Goal: Information Seeking & Learning: Find contact information

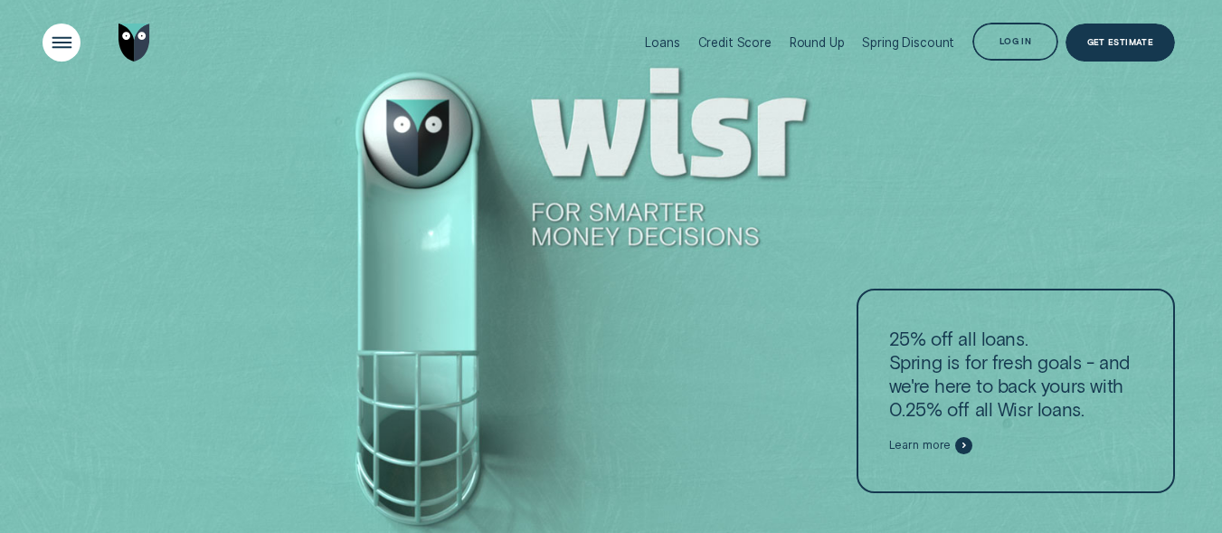
click at [58, 43] on div "Open Menu" at bounding box center [61, 42] width 54 height 54
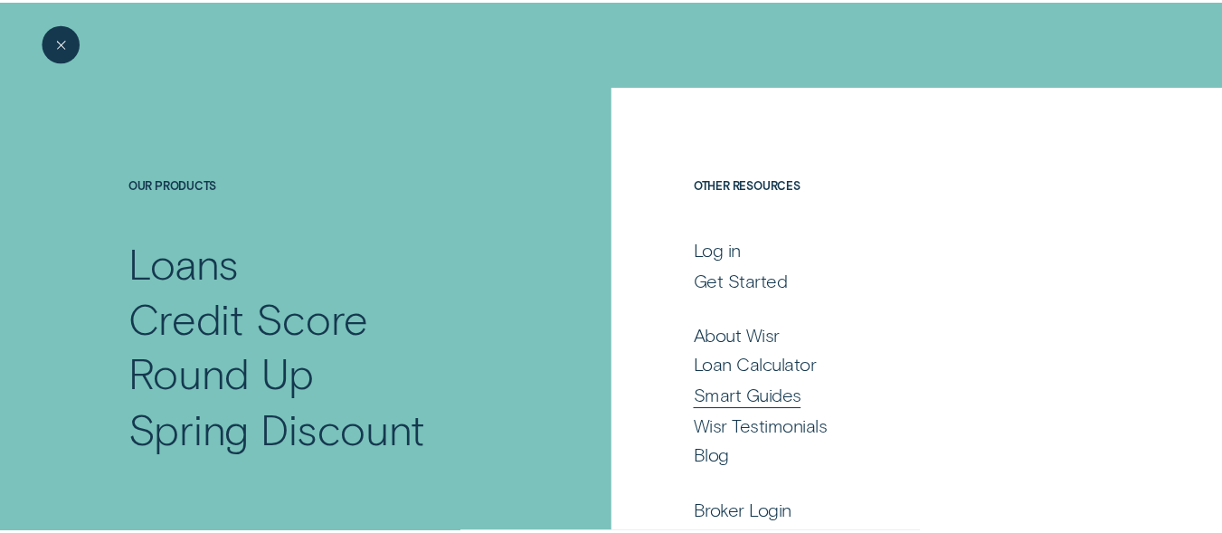
scroll to position [138, 0]
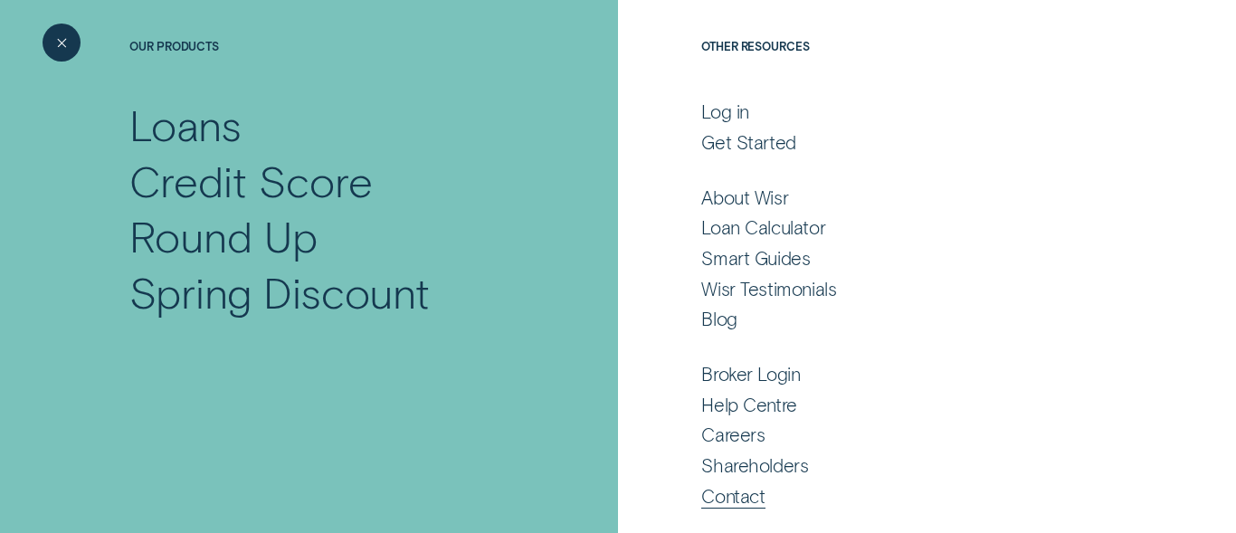
click at [733, 492] on div "Contact" at bounding box center [732, 497] width 63 height 24
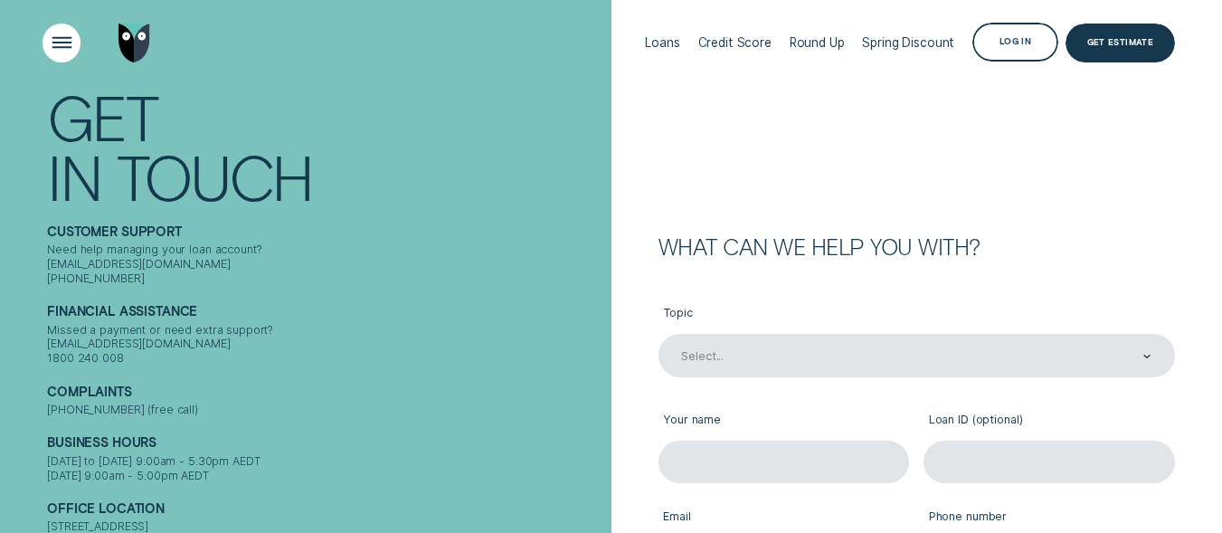
click at [55, 37] on div "Open Menu" at bounding box center [61, 42] width 54 height 54
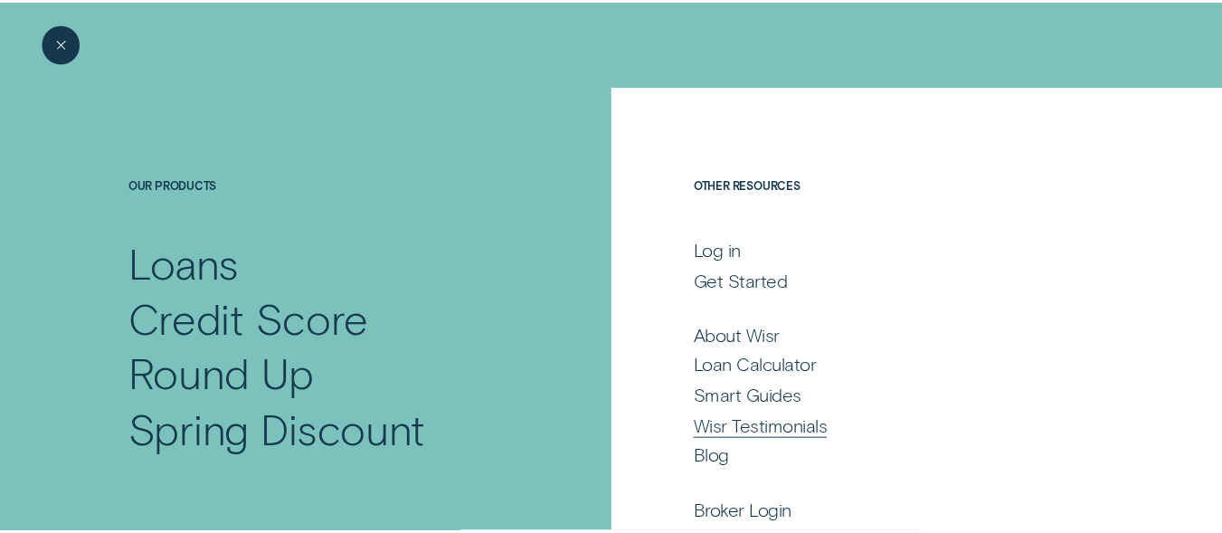
scroll to position [138, 0]
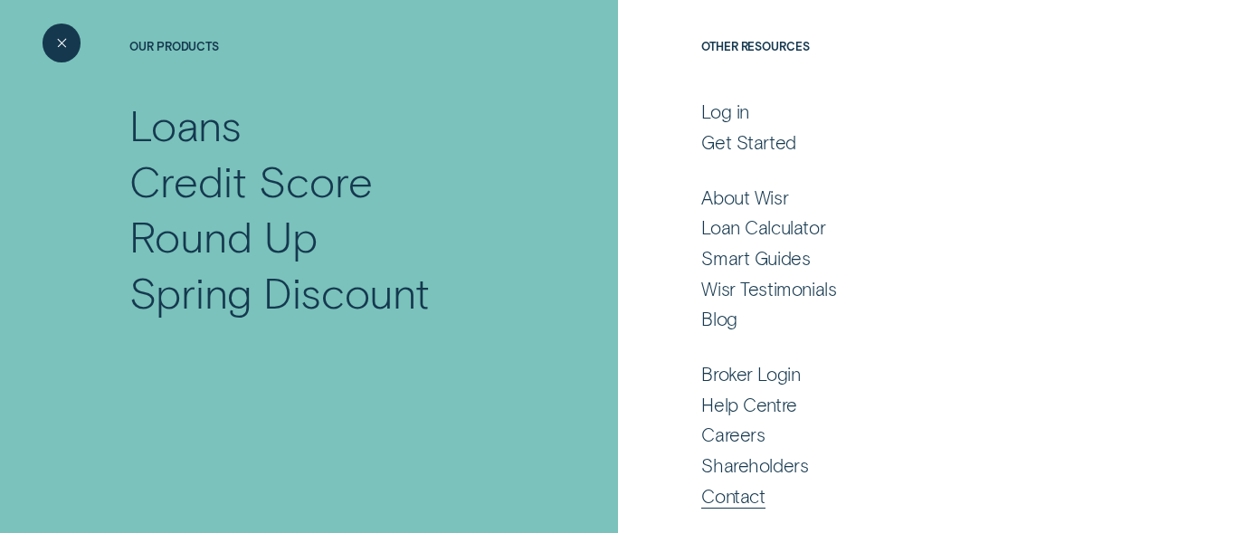
click at [745, 499] on div "Contact" at bounding box center [732, 497] width 63 height 24
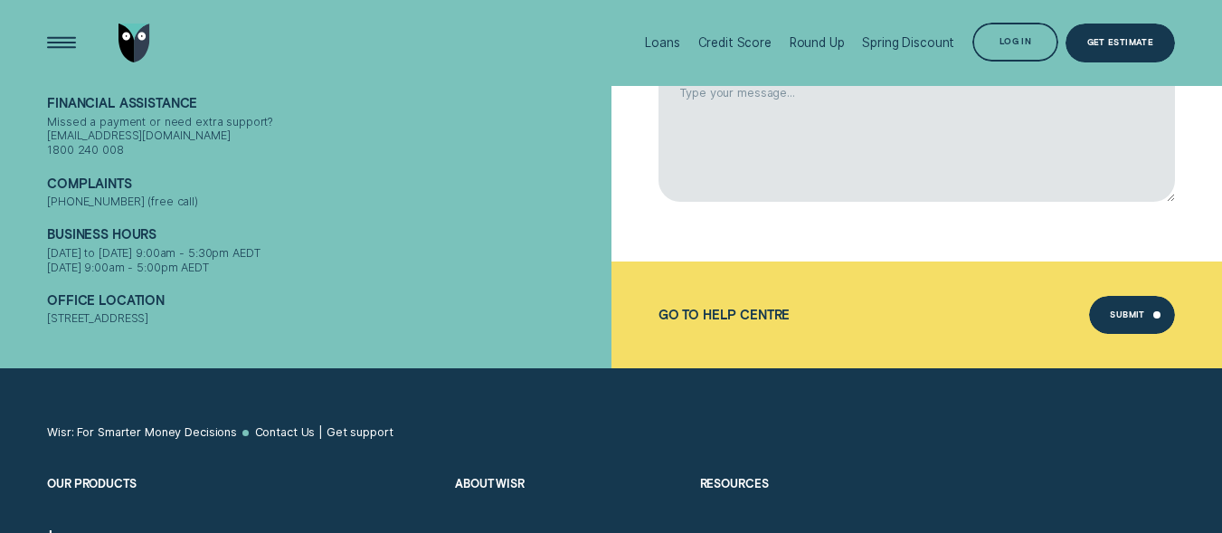
scroll to position [564, 0]
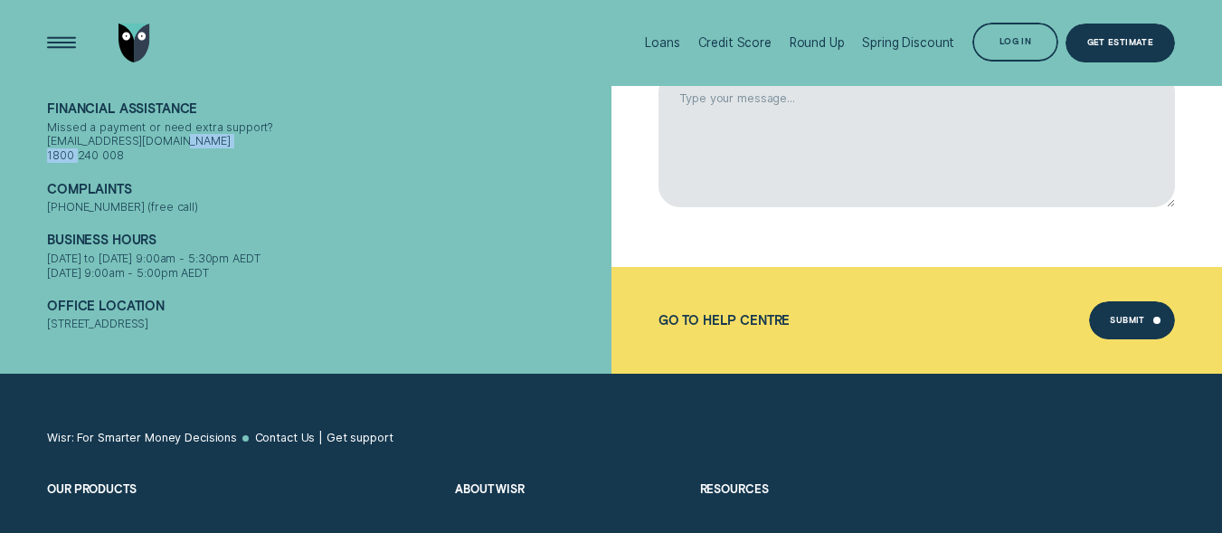
drag, startPoint x: 129, startPoint y: 145, endPoint x: 45, endPoint y: 144, distance: 84.1
click at [45, 144] on div "Contact Get In Touch Customer support Need help managing your loan account? [EM…" at bounding box center [306, 85] width 612 height 577
copy div "1800 240 008"
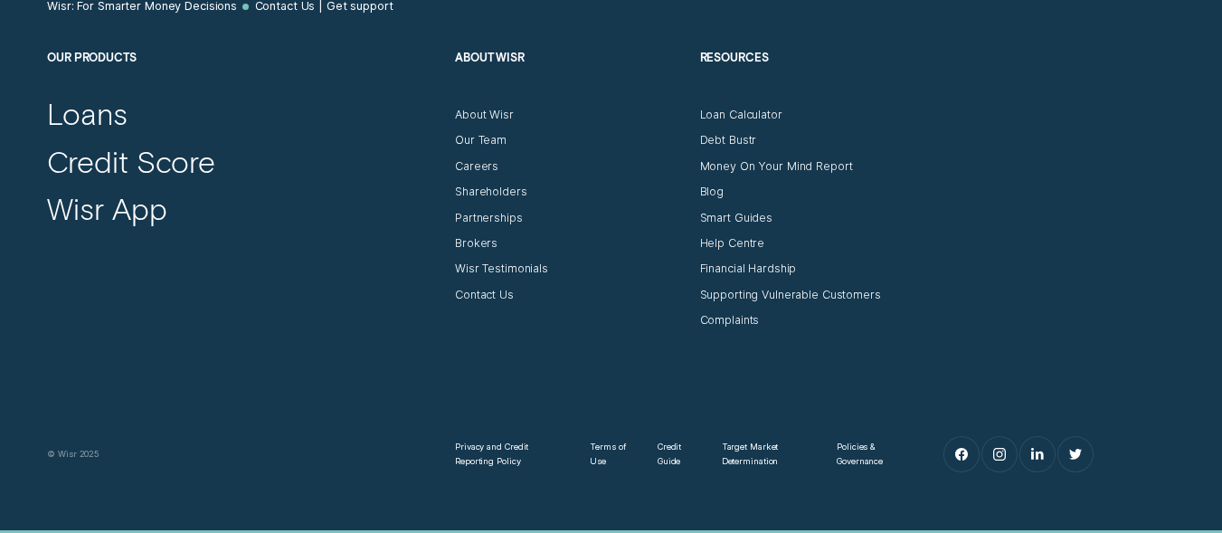
scroll to position [0, 0]
